Goal: Information Seeking & Learning: Learn about a topic

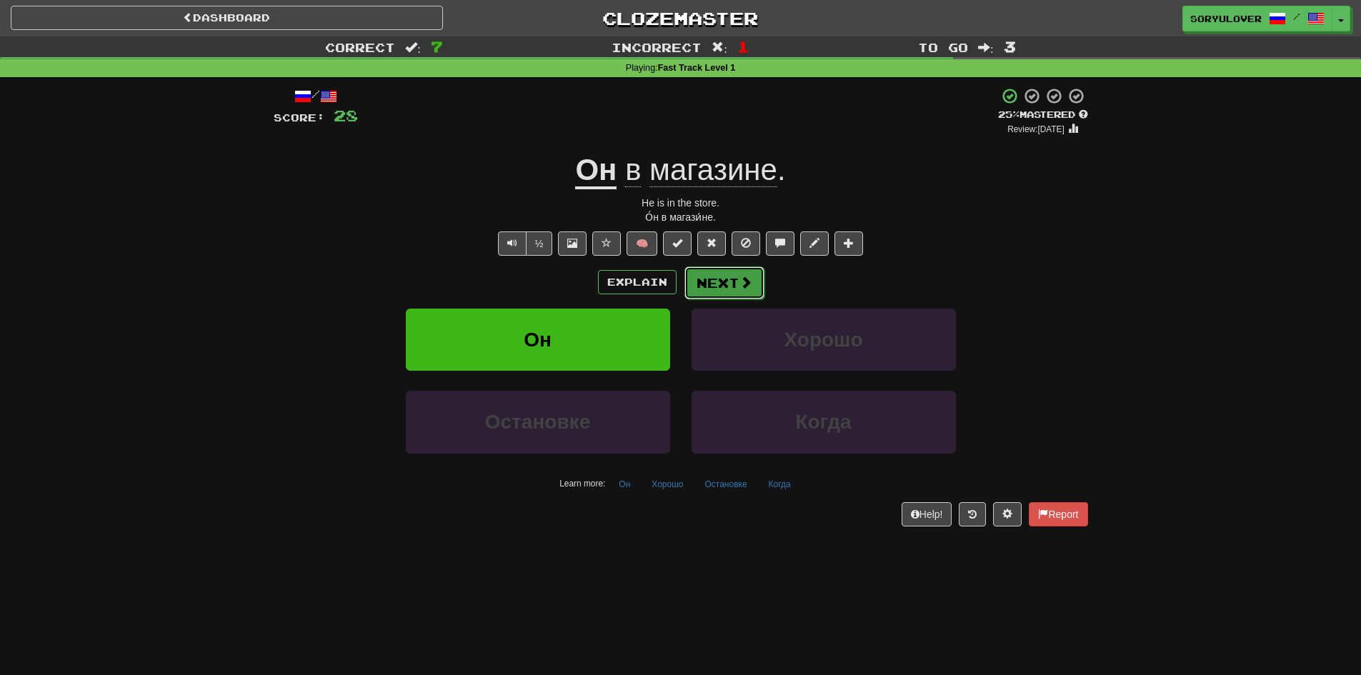
click at [726, 292] on button "Next" at bounding box center [725, 283] width 80 height 33
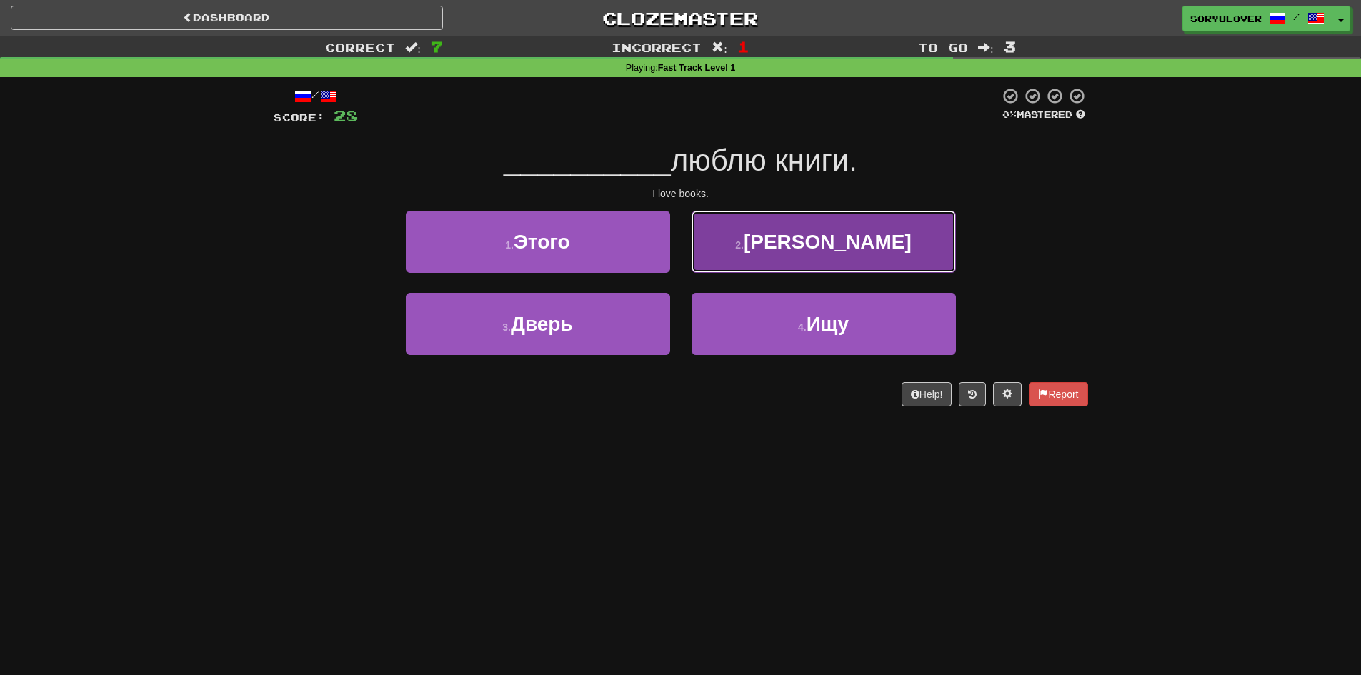
click at [773, 234] on button "2 . Я" at bounding box center [824, 242] width 264 height 62
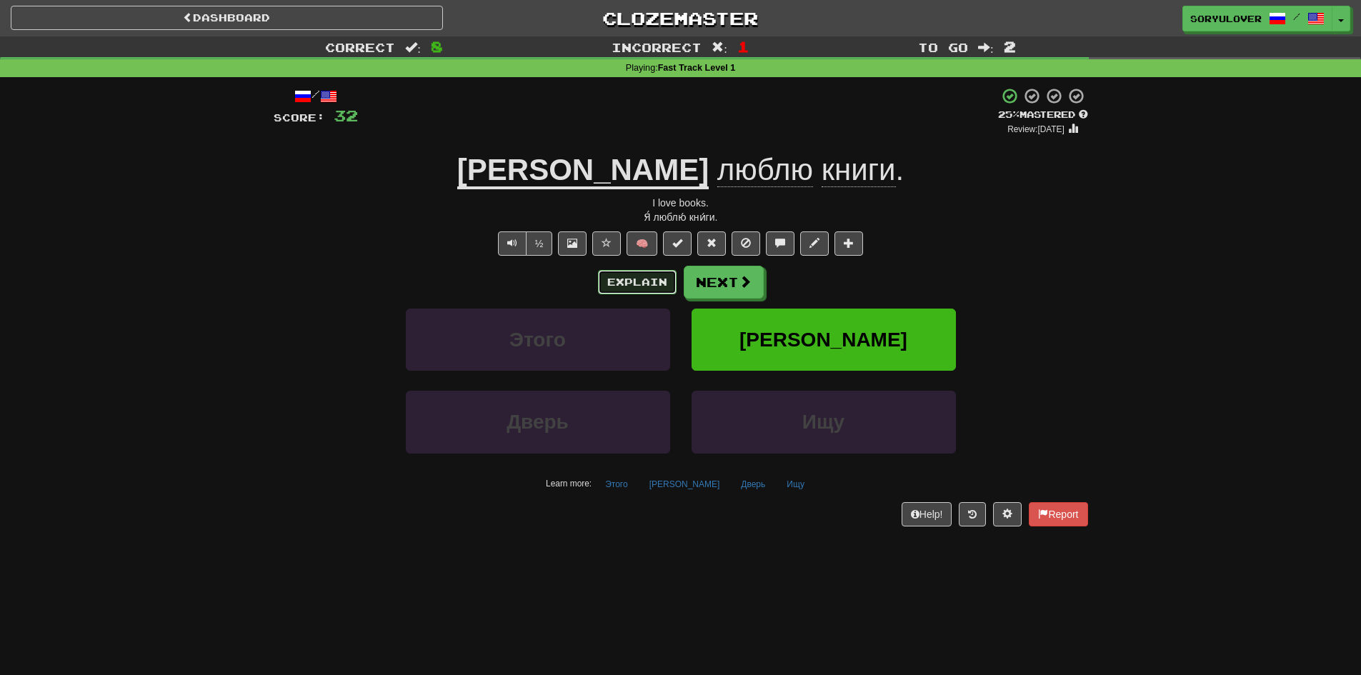
click at [622, 279] on button "Explain" at bounding box center [637, 282] width 79 height 24
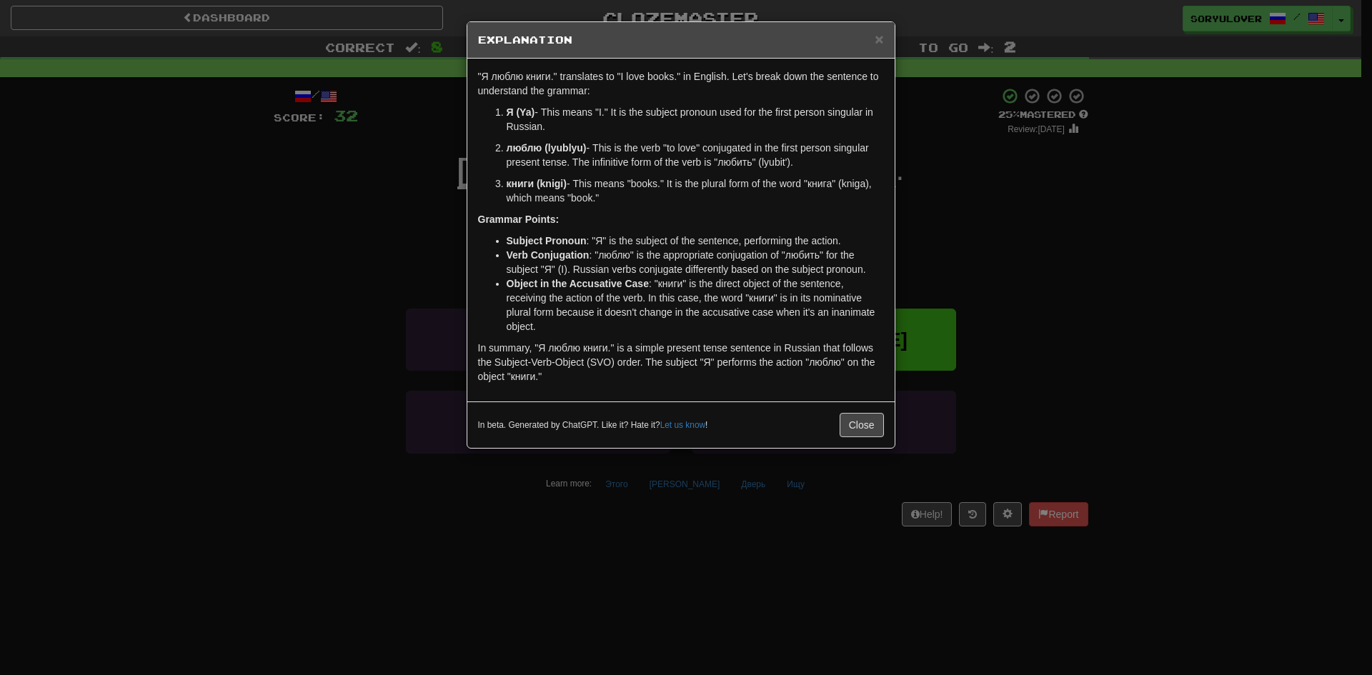
click at [386, 258] on div "× Explanation "Я люблю книги." translates to "I love books." in English. Let's …" at bounding box center [686, 337] width 1372 height 675
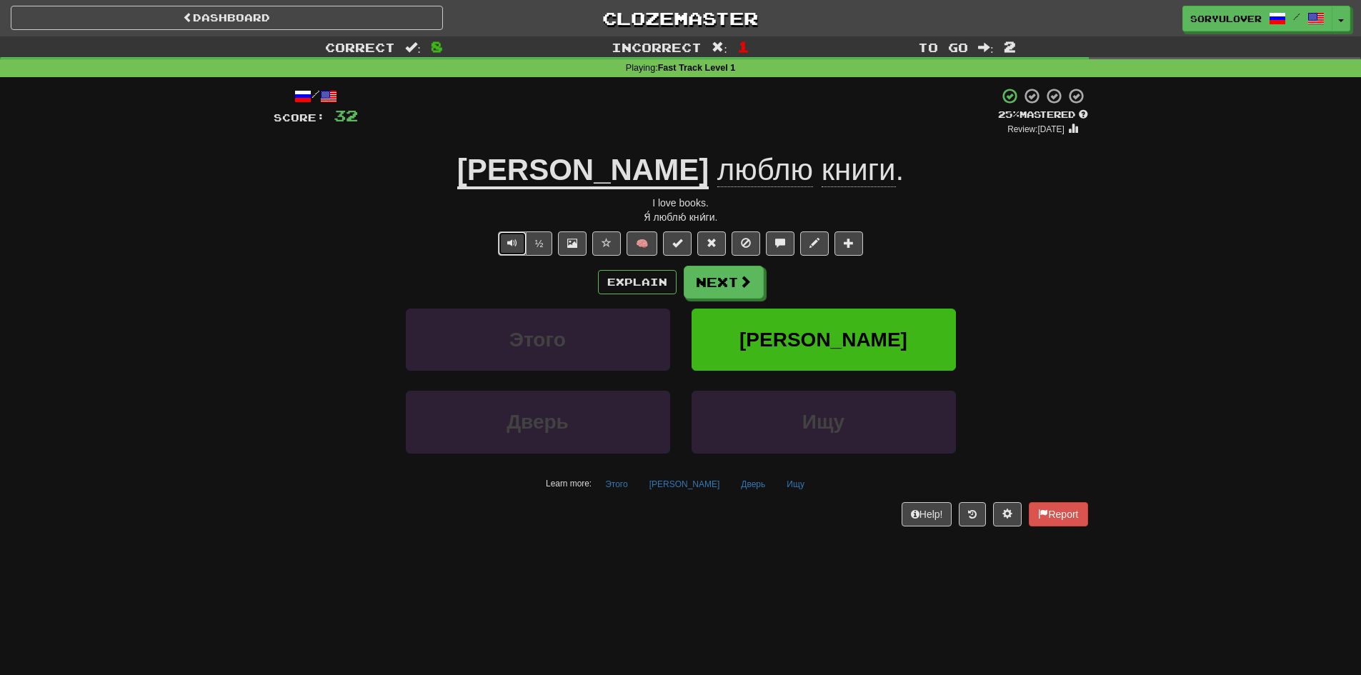
click at [521, 242] on button "Text-to-speech controls" at bounding box center [512, 244] width 29 height 24
click at [625, 277] on button "Explain" at bounding box center [637, 282] width 79 height 24
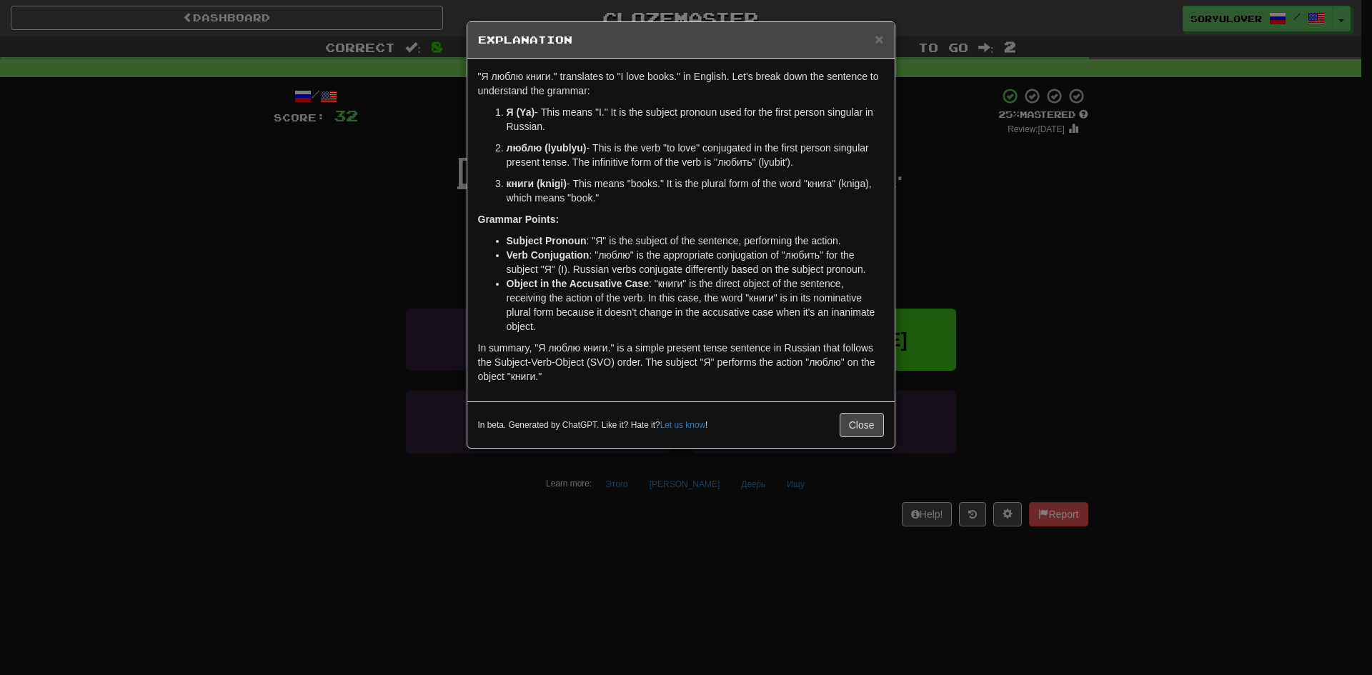
click at [410, 222] on div "× Explanation "Я люблю книги." translates to "I love books." in English. Let's …" at bounding box center [686, 337] width 1372 height 675
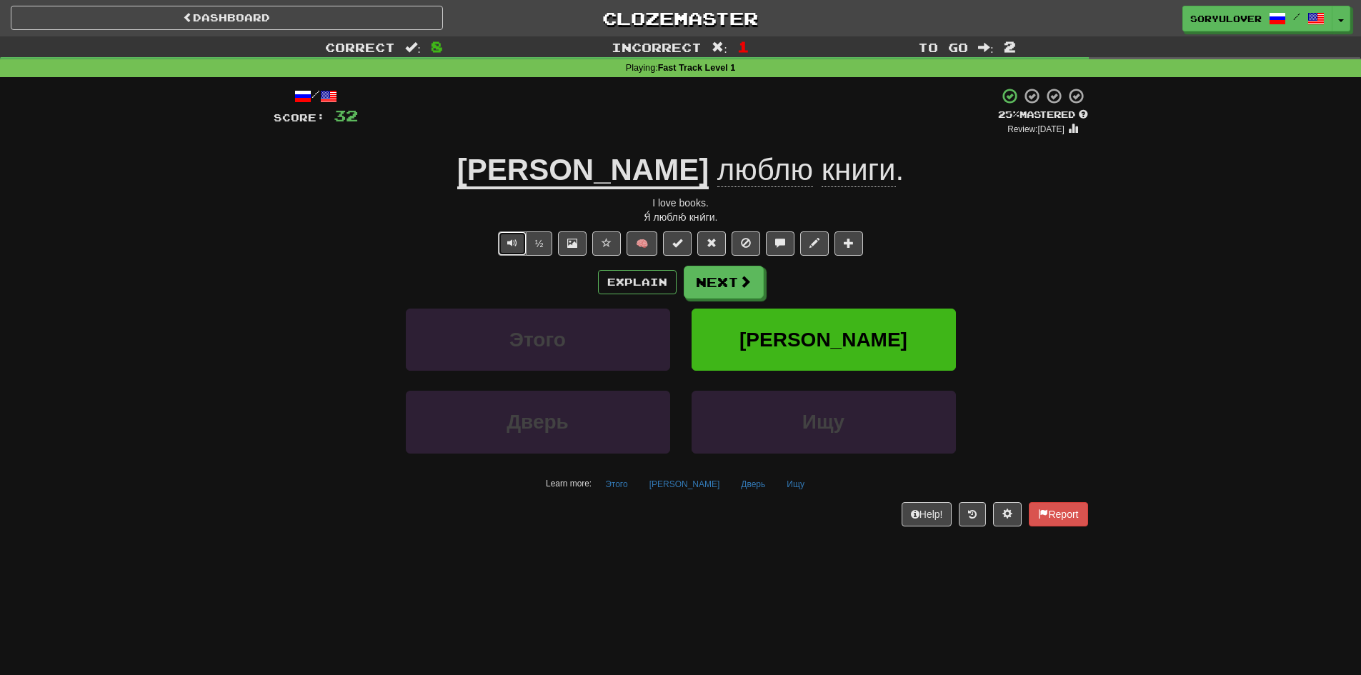
click at [510, 243] on span "Text-to-speech controls" at bounding box center [512, 243] width 10 height 10
click at [616, 280] on button "Explain" at bounding box center [637, 282] width 79 height 24
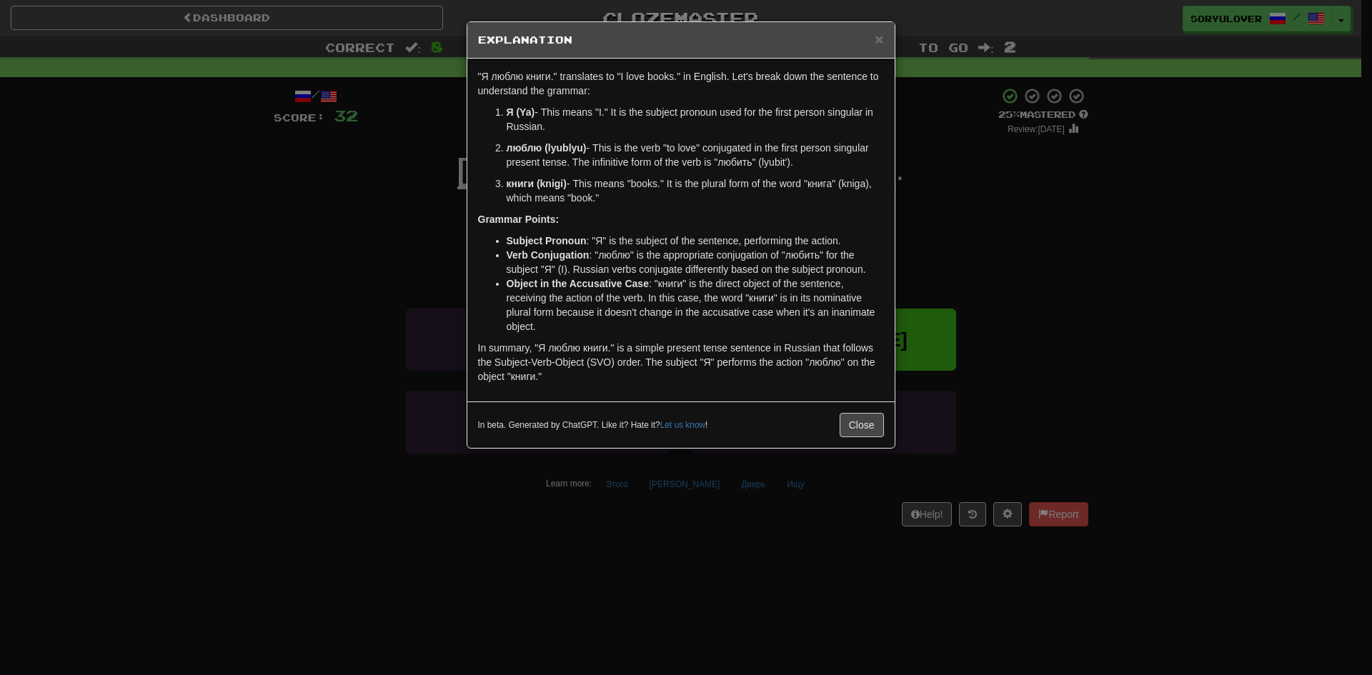
click at [440, 187] on div "× Explanation "Я люблю книги." translates to "I love books." in English. Let's …" at bounding box center [686, 337] width 1372 height 675
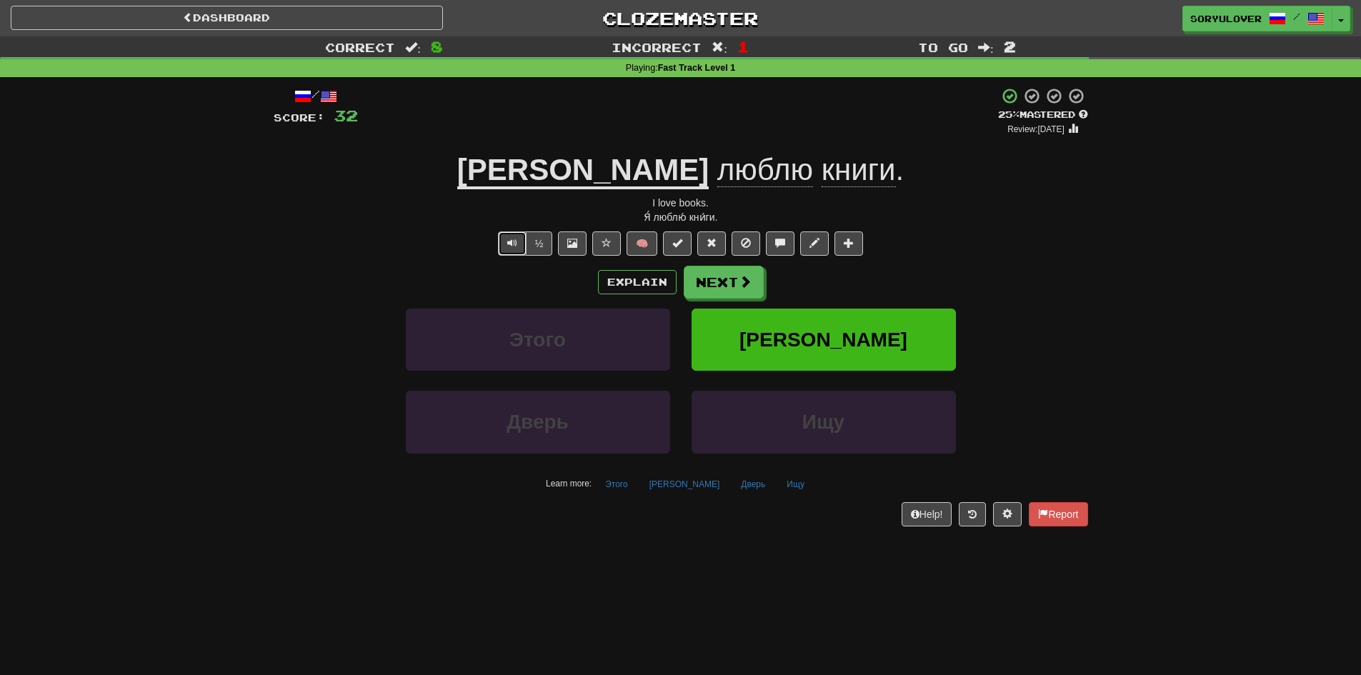
click at [518, 244] on button "Text-to-speech controls" at bounding box center [512, 244] width 29 height 24
click at [612, 281] on button "Explain" at bounding box center [637, 282] width 79 height 24
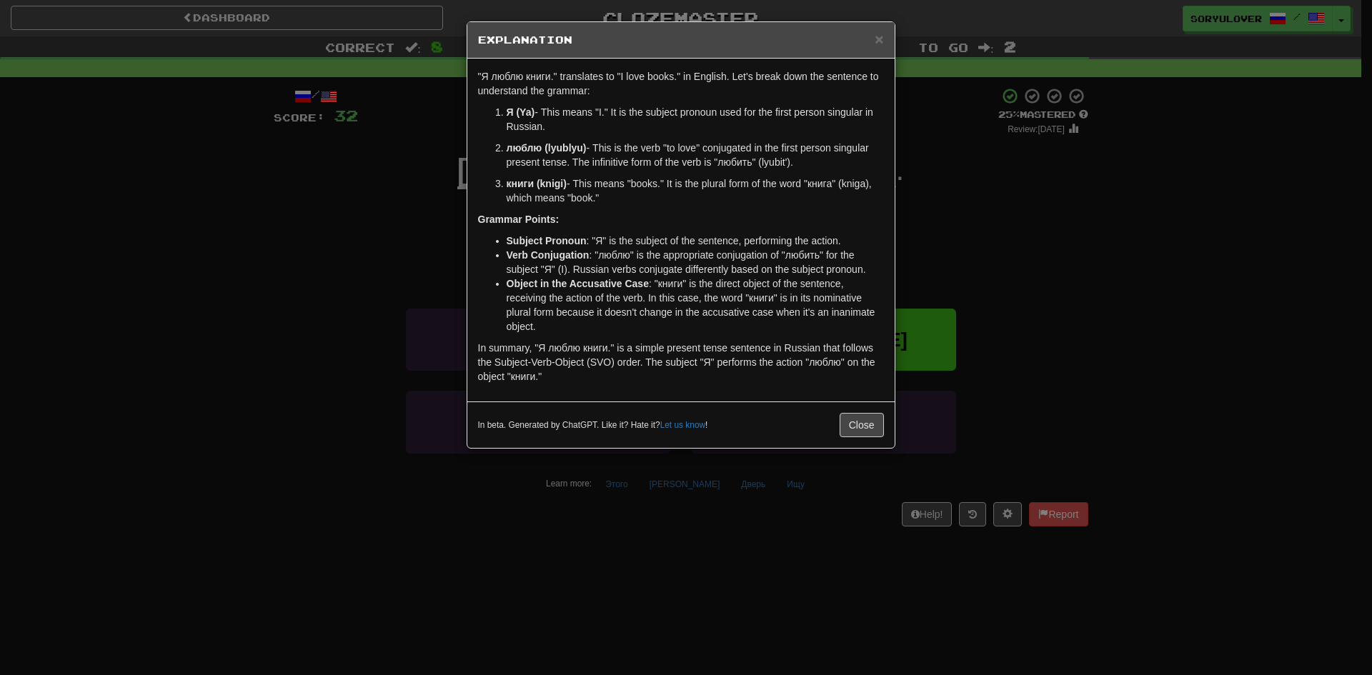
click at [409, 246] on div "× Explanation "Я люблю книги." translates to "I love books." in English. Let's …" at bounding box center [686, 337] width 1372 height 675
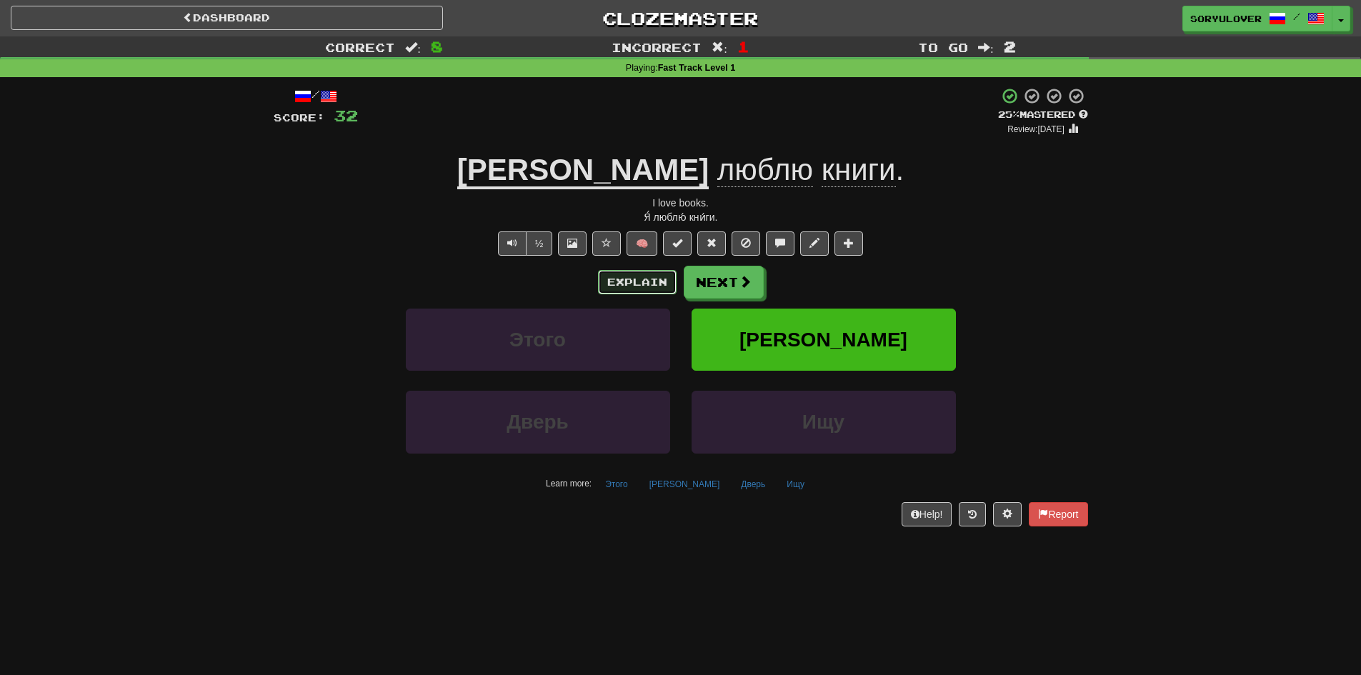
click at [603, 286] on button "Explain" at bounding box center [637, 282] width 79 height 24
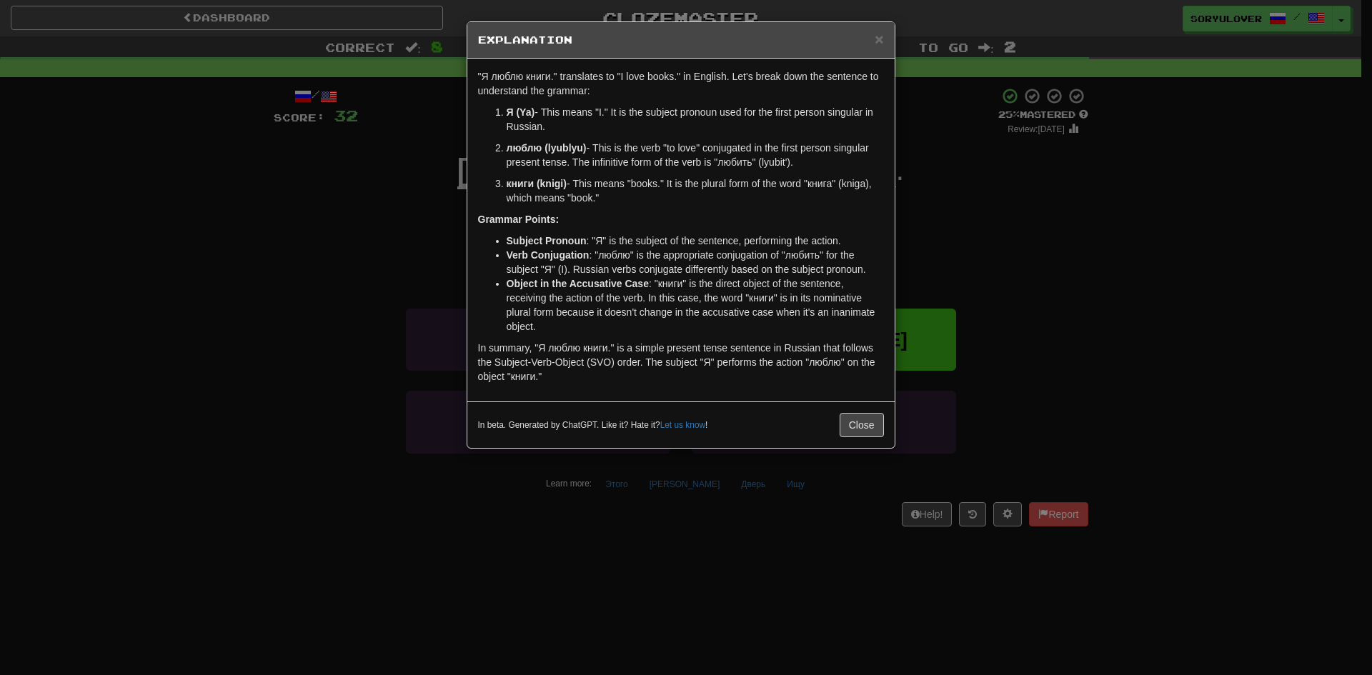
click at [400, 232] on div "× Explanation "Я люблю книги." translates to "I love books." in English. Let's …" at bounding box center [686, 337] width 1372 height 675
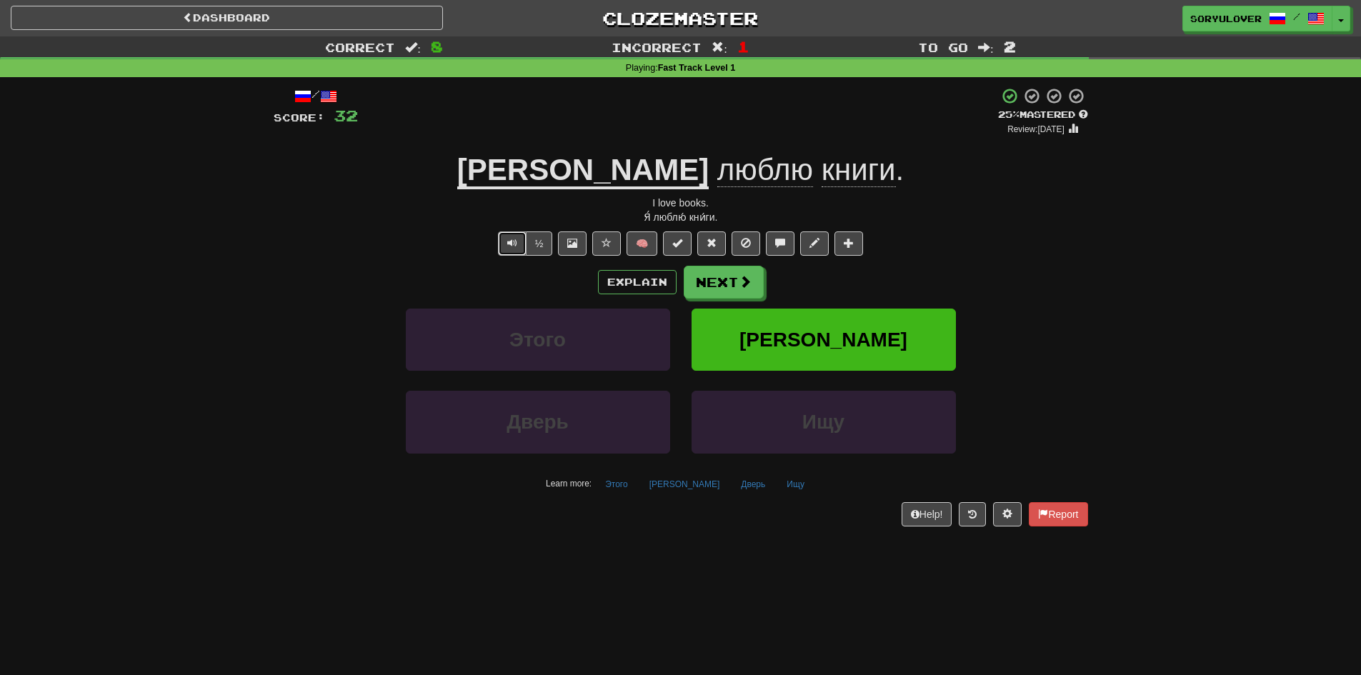
click at [508, 242] on span "Text-to-speech controls" at bounding box center [512, 243] width 10 height 10
click at [513, 248] on span "Text-to-speech controls" at bounding box center [512, 243] width 10 height 10
